Goal: Navigation & Orientation: Find specific page/section

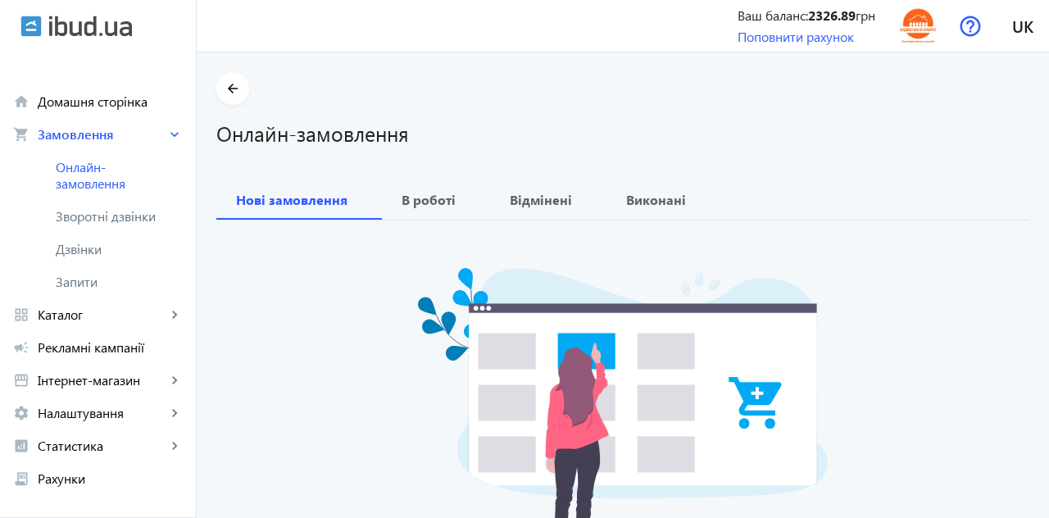
click at [70, 249] on span "Дзвінки" at bounding box center [119, 249] width 127 height 16
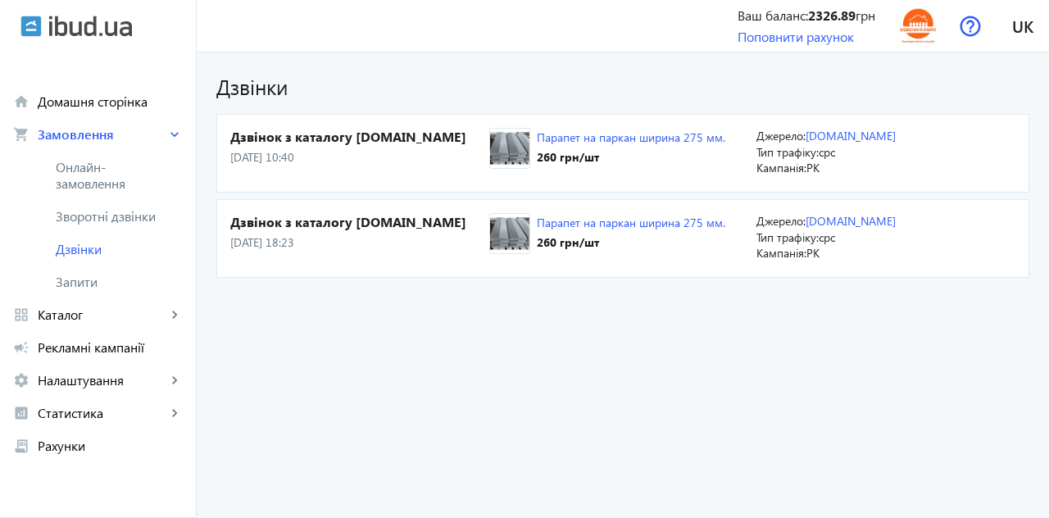
click at [70, 219] on span "Зворотні дзвінки" at bounding box center [110, 216] width 109 height 16
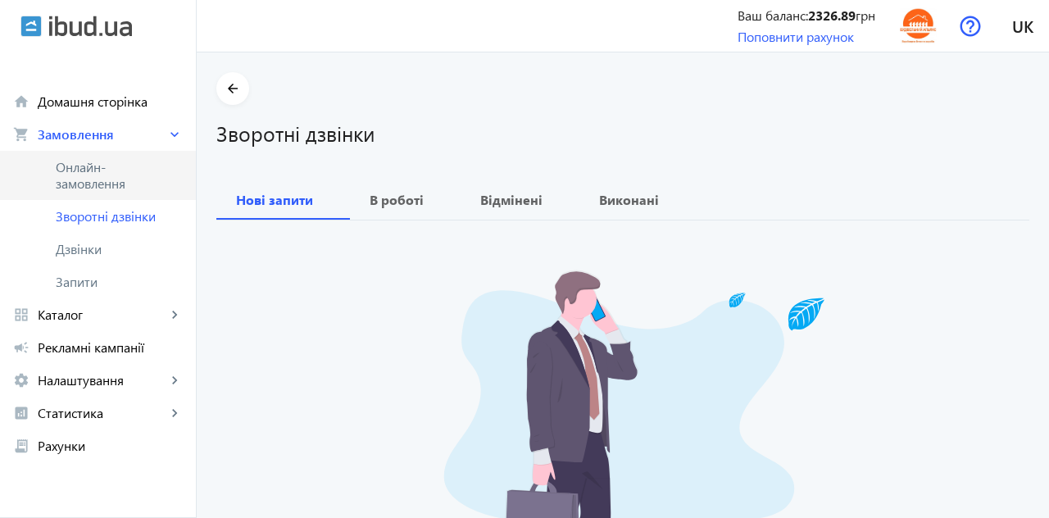
click at [78, 177] on span "Онлайн-замовлення" at bounding box center [110, 175] width 109 height 33
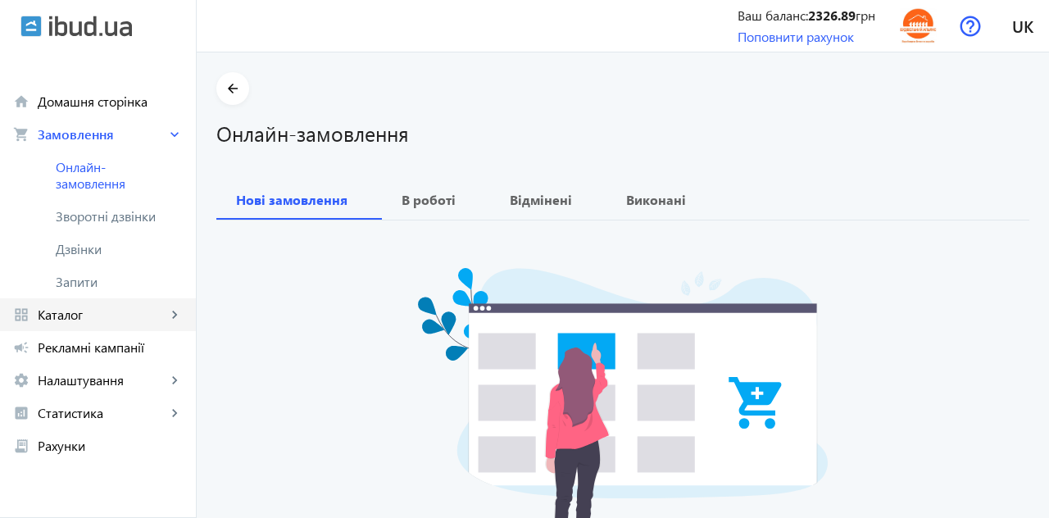
click at [62, 319] on span "Каталог" at bounding box center [102, 314] width 129 height 16
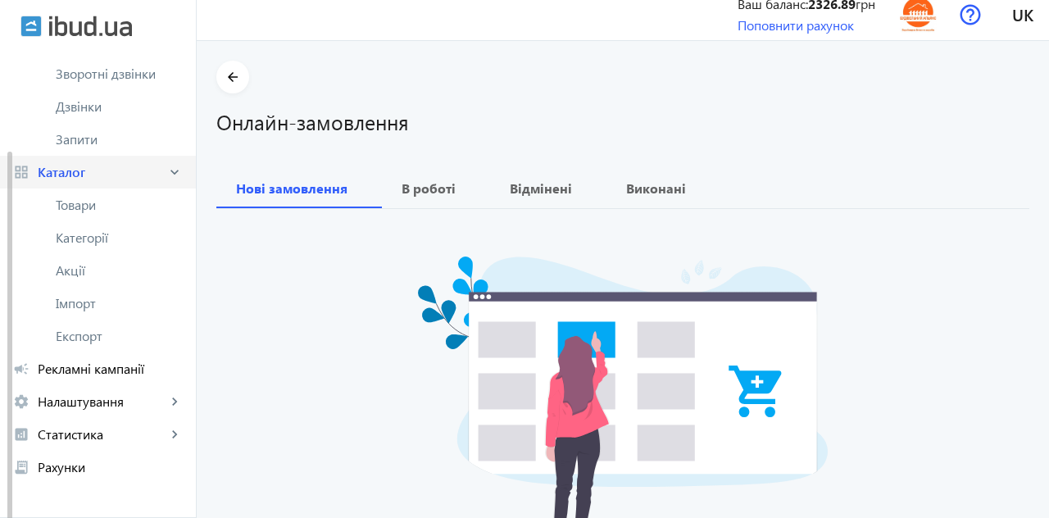
scroll to position [147, 0]
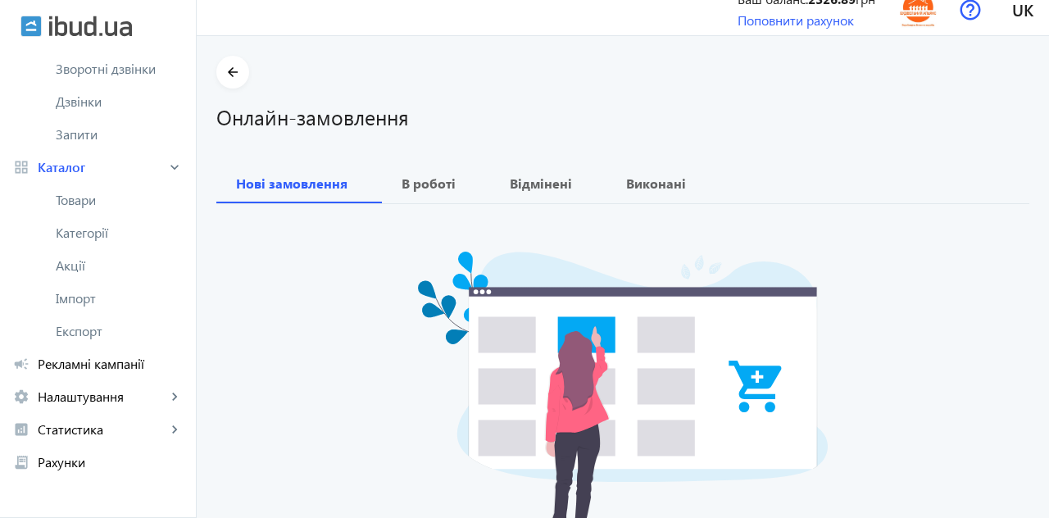
click at [72, 359] on span "Рекламні кампанії" at bounding box center [110, 364] width 145 height 16
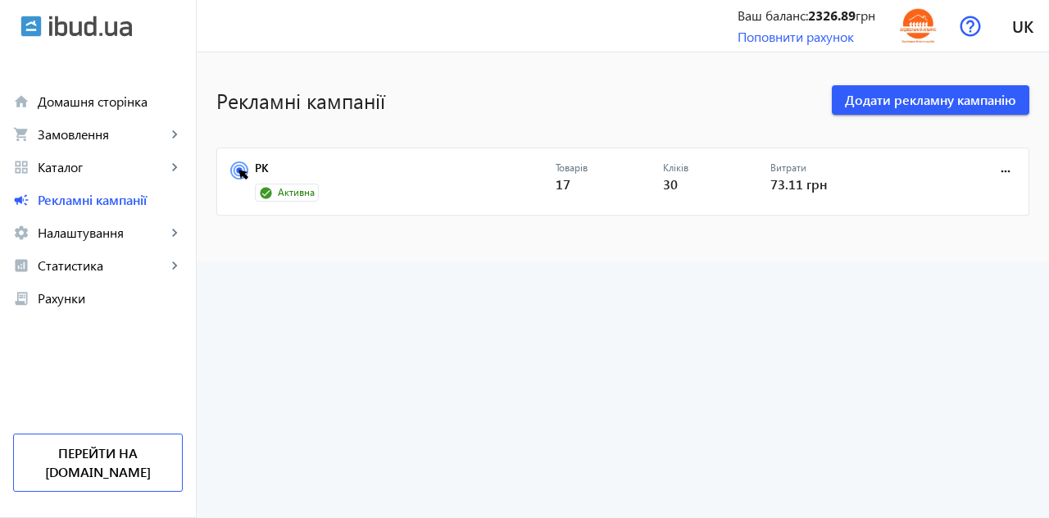
click at [245, 169] on icon at bounding box center [239, 170] width 18 height 18
click at [255, 168] on link "РК" at bounding box center [405, 172] width 301 height 23
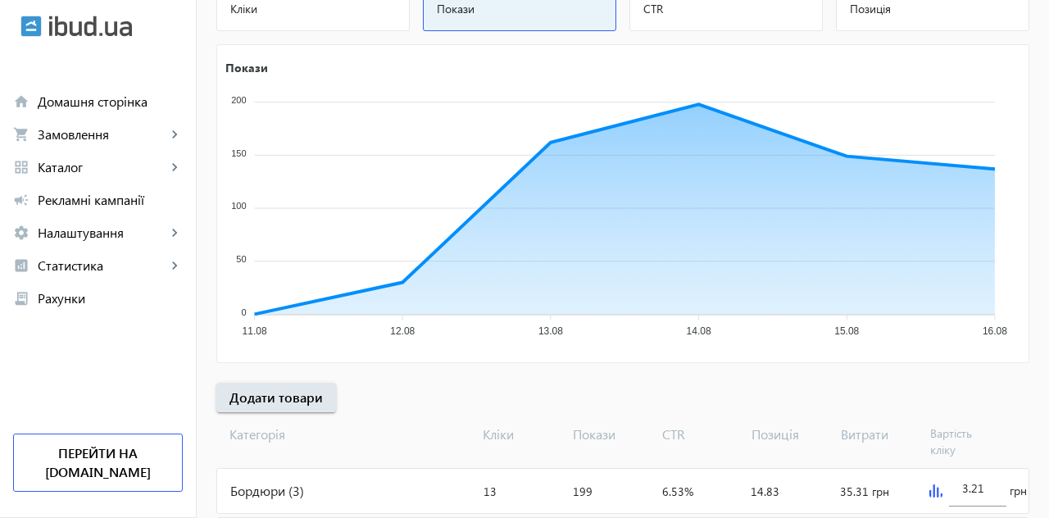
scroll to position [243, 0]
